Goal: Find specific page/section: Find specific page/section

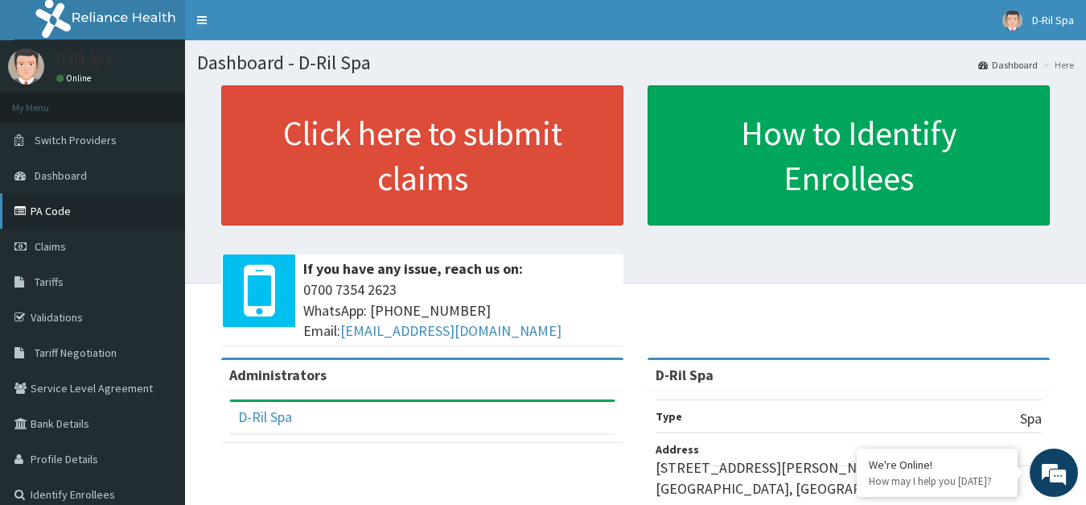
click at [81, 208] on link "PA Code" at bounding box center [92, 210] width 185 height 35
click at [72, 217] on link "PA Code" at bounding box center [92, 210] width 185 height 35
